Goal: Task Accomplishment & Management: Manage account settings

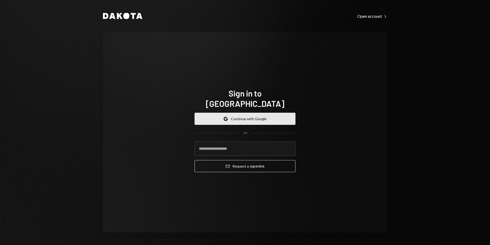
click at [246, 113] on button "Google Continue with Google" at bounding box center [245, 119] width 101 height 12
